Goal: Information Seeking & Learning: Learn about a topic

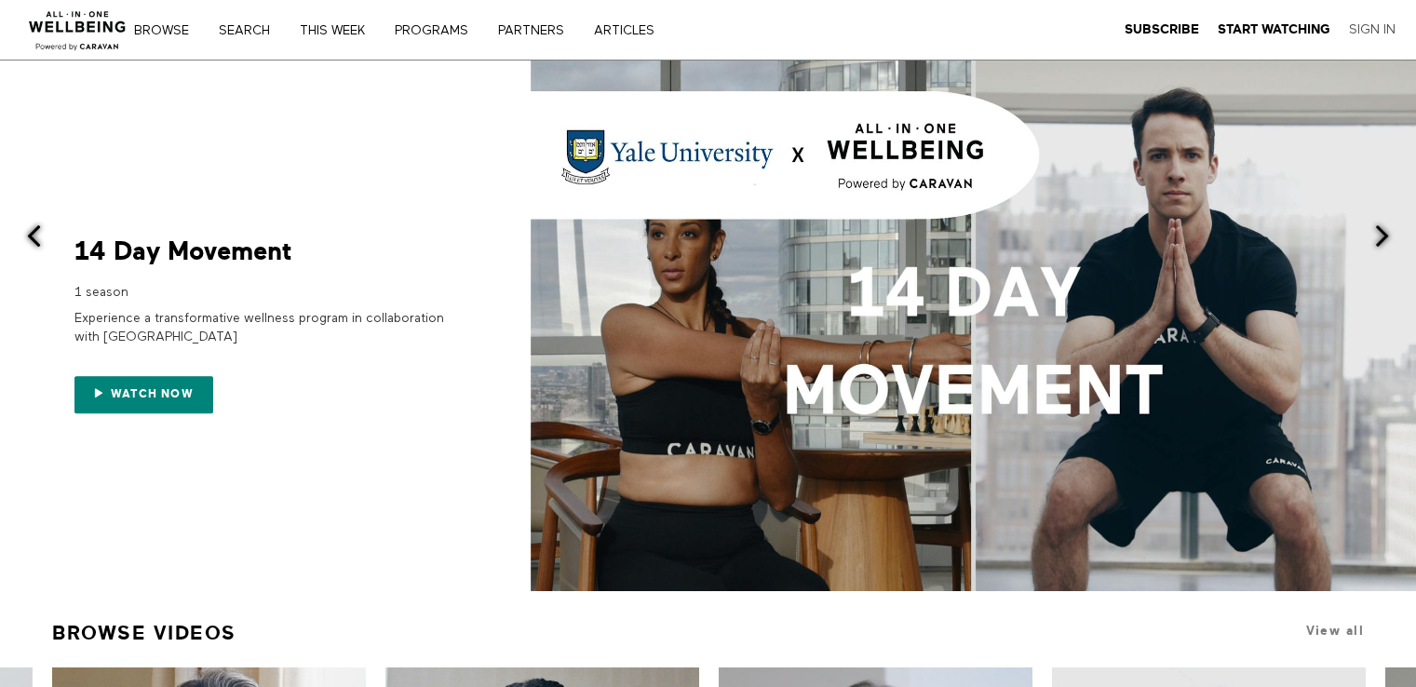
click at [1358, 28] on link "Sign In" at bounding box center [1372, 29] width 47 height 17
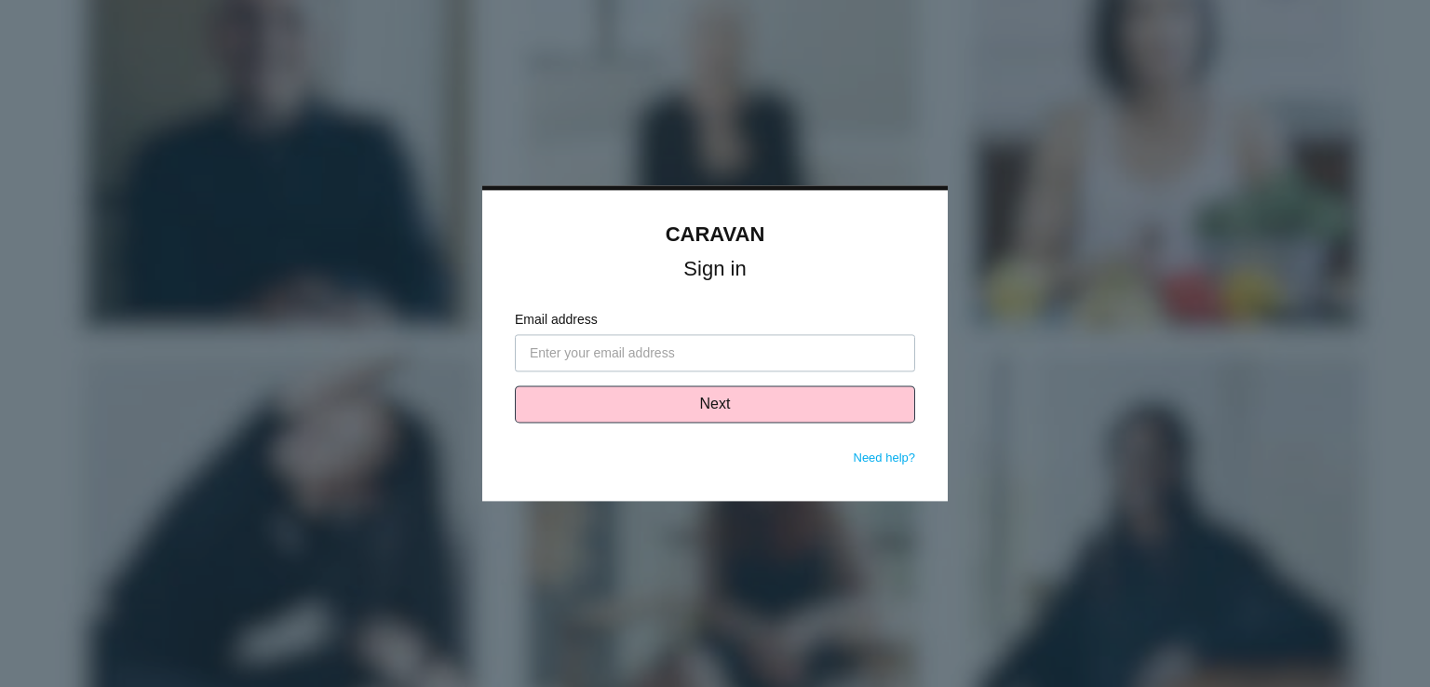
click at [688, 354] on input "Email address" at bounding box center [715, 353] width 400 height 37
type input "zimmerew@miamioh.edu"
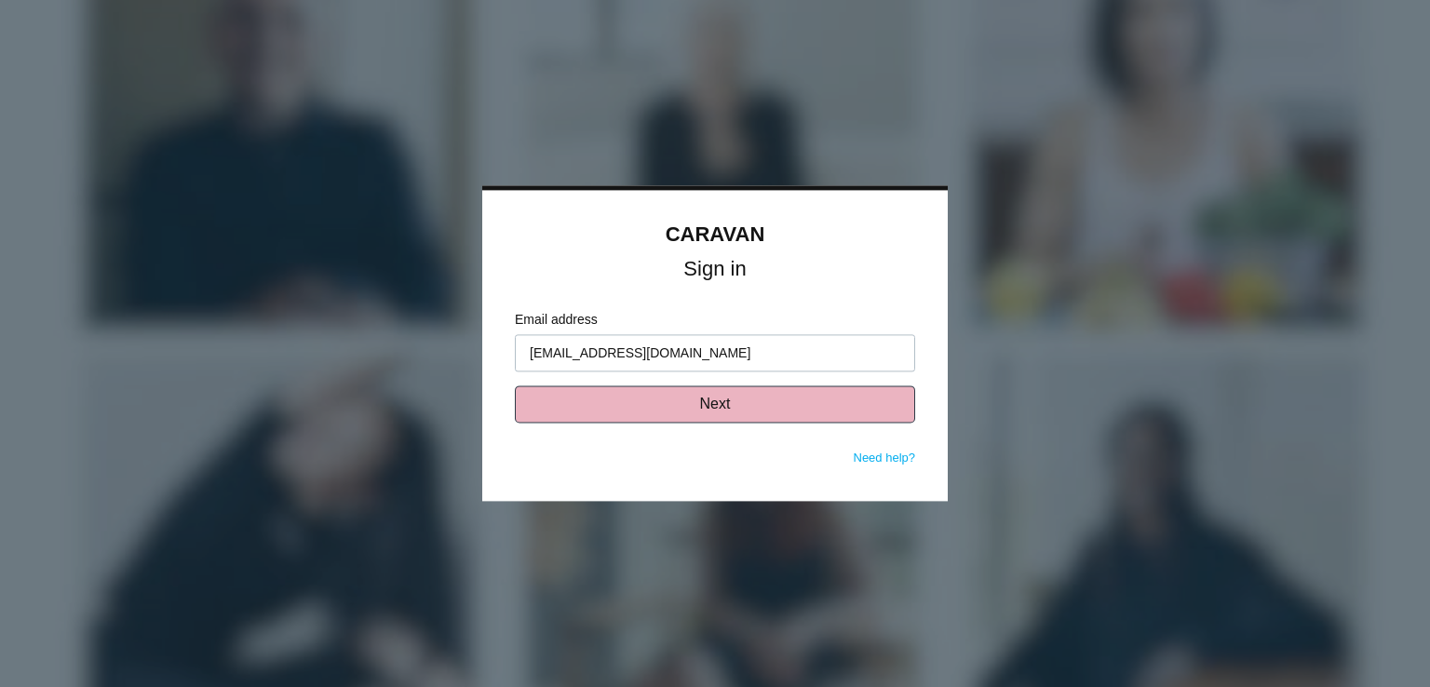
click at [692, 404] on button "Next" at bounding box center [715, 404] width 400 height 37
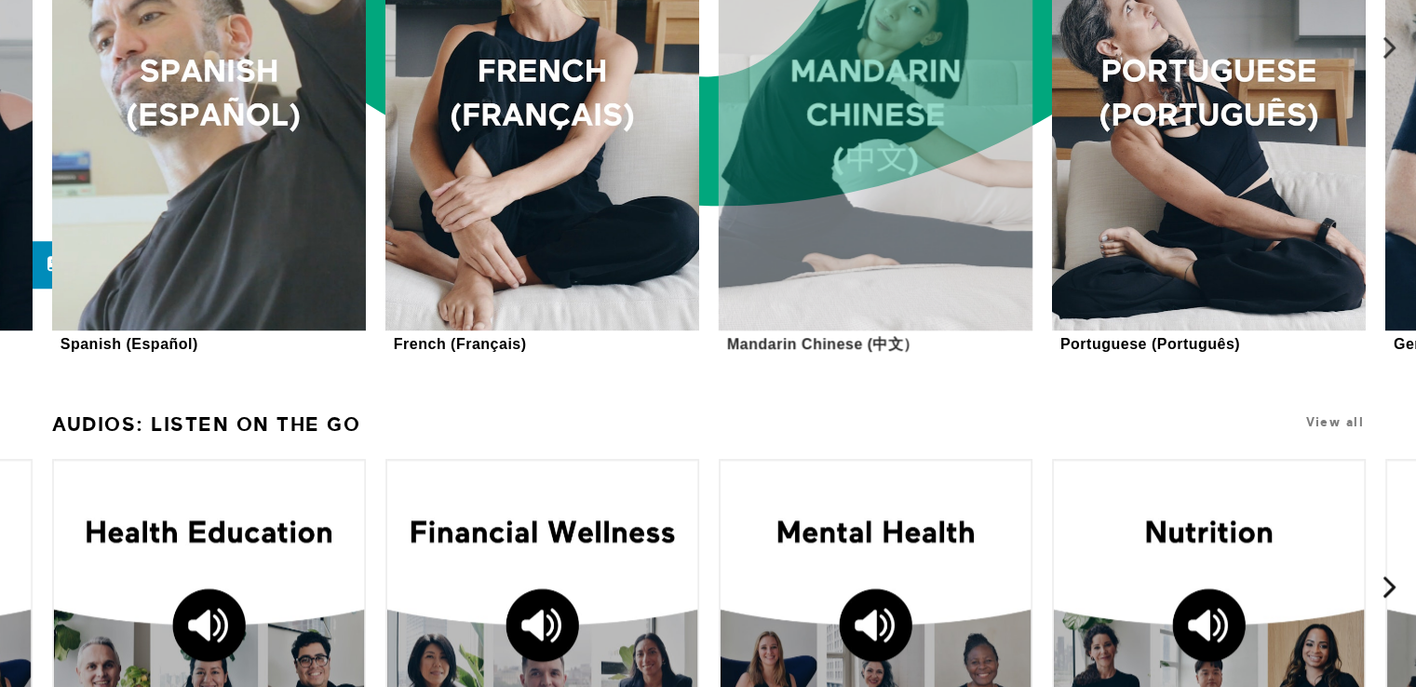
scroll to position [2048, 0]
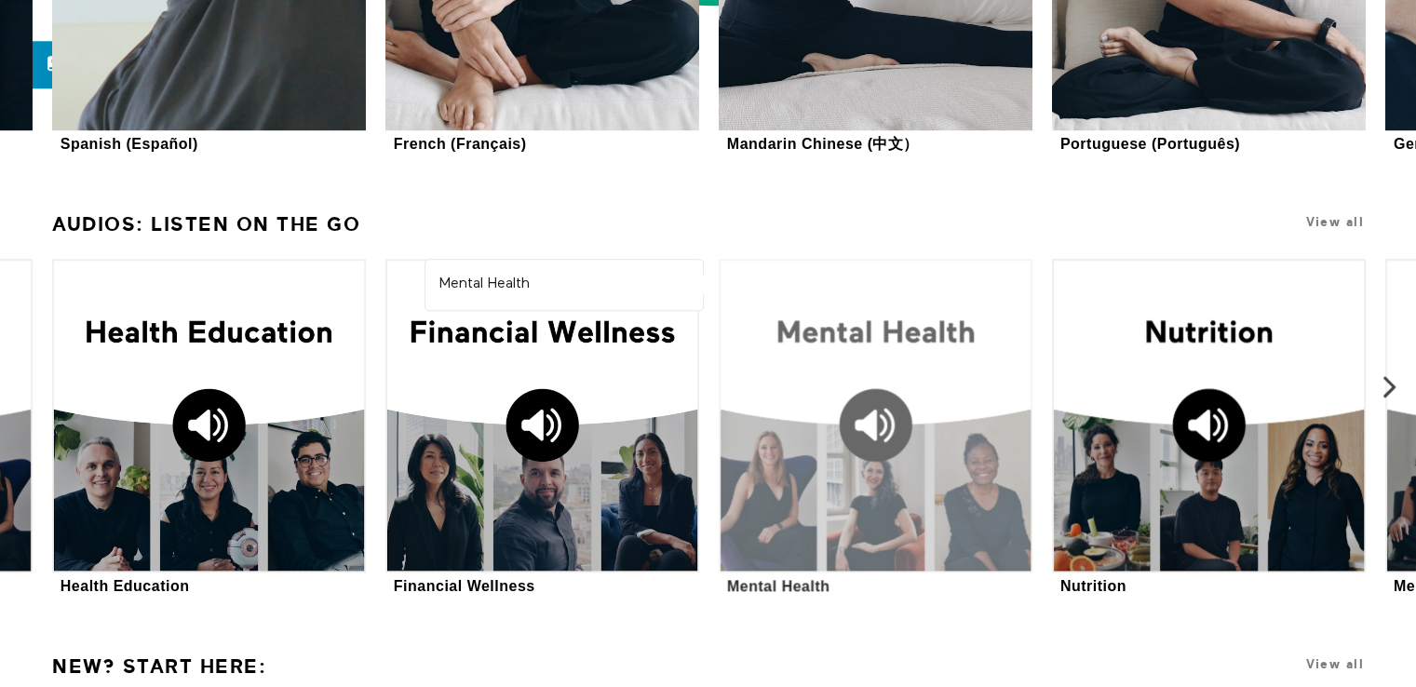
click at [888, 338] on div at bounding box center [876, 416] width 314 height 314
